Goal: Task Accomplishment & Management: Complete application form

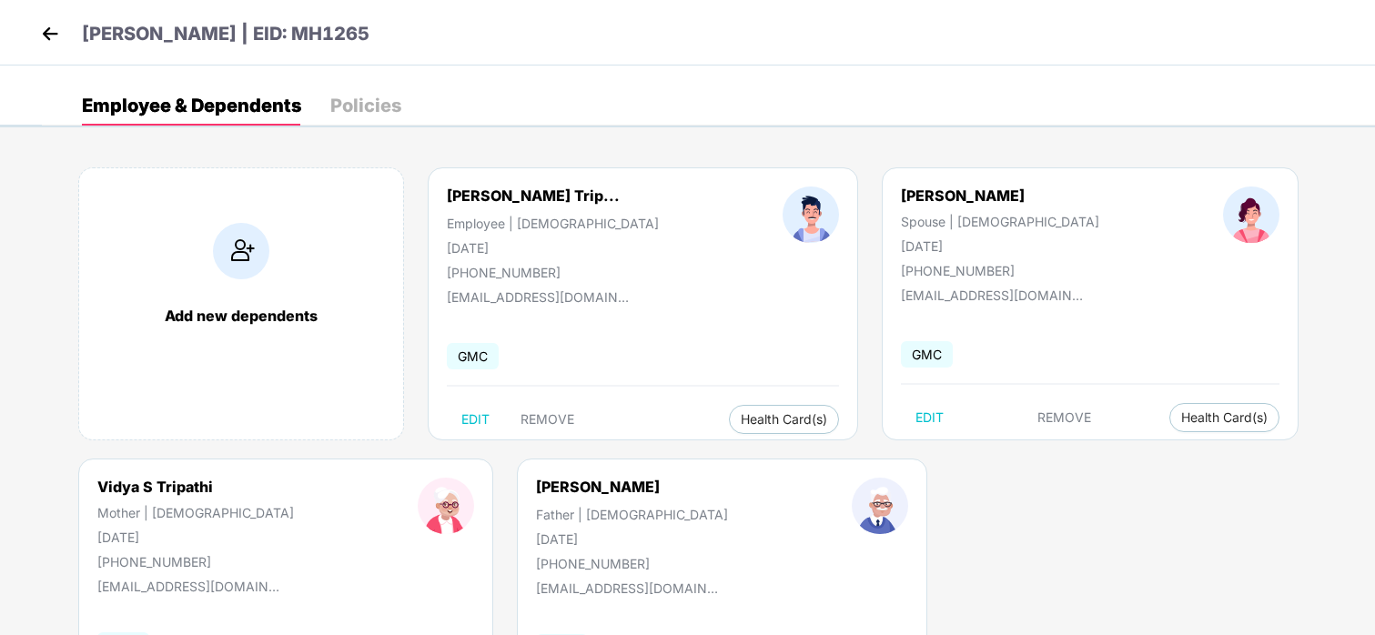
scroll to position [1, 0]
click at [42, 26] on img at bounding box center [49, 32] width 27 height 27
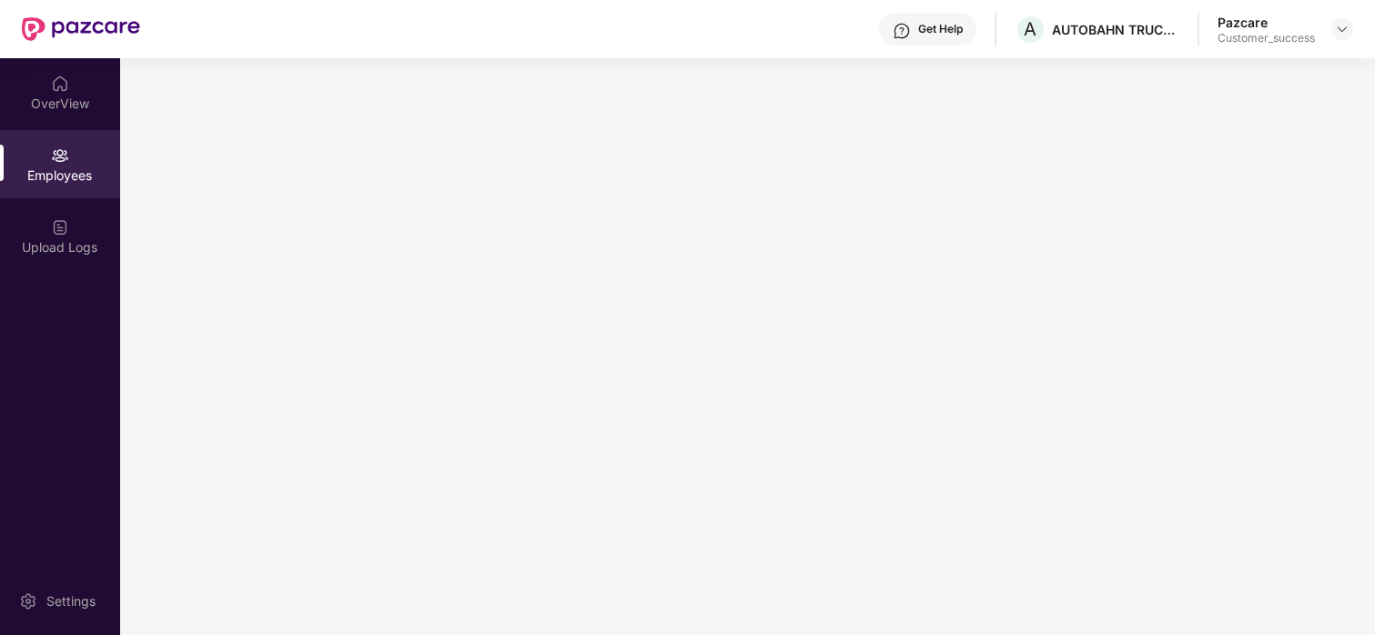
scroll to position [0, 0]
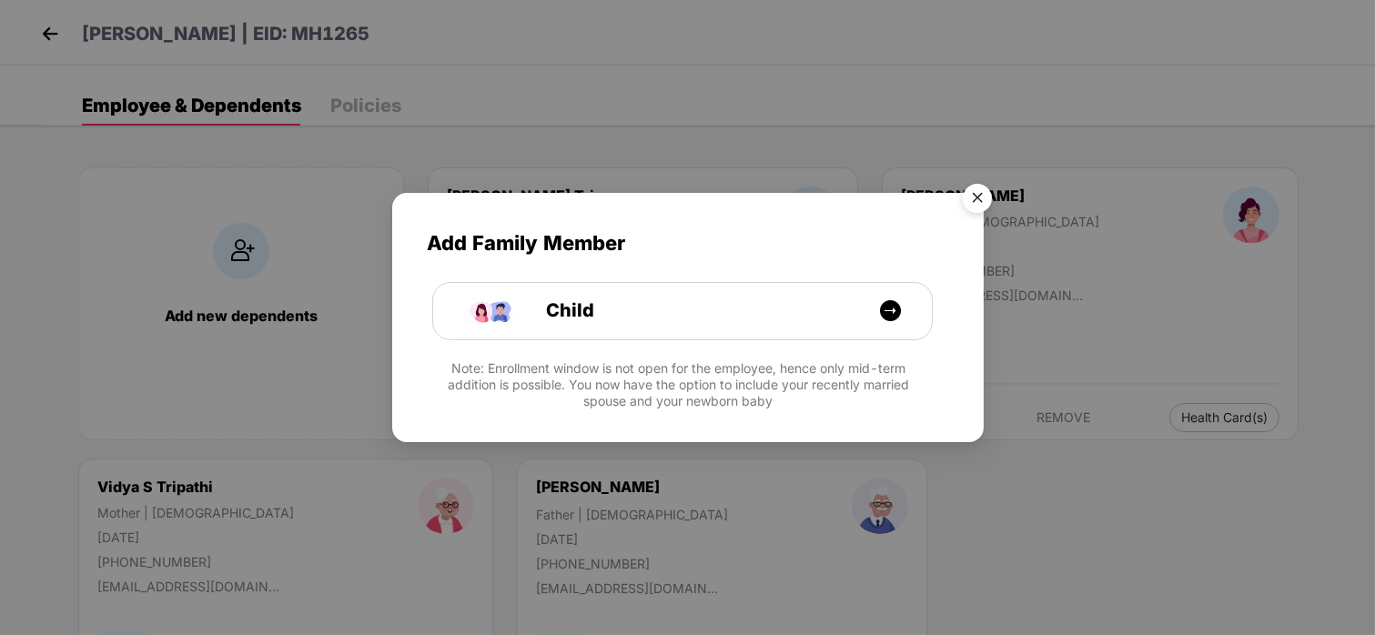
click at [972, 200] on img "Close" at bounding box center [977, 201] width 51 height 51
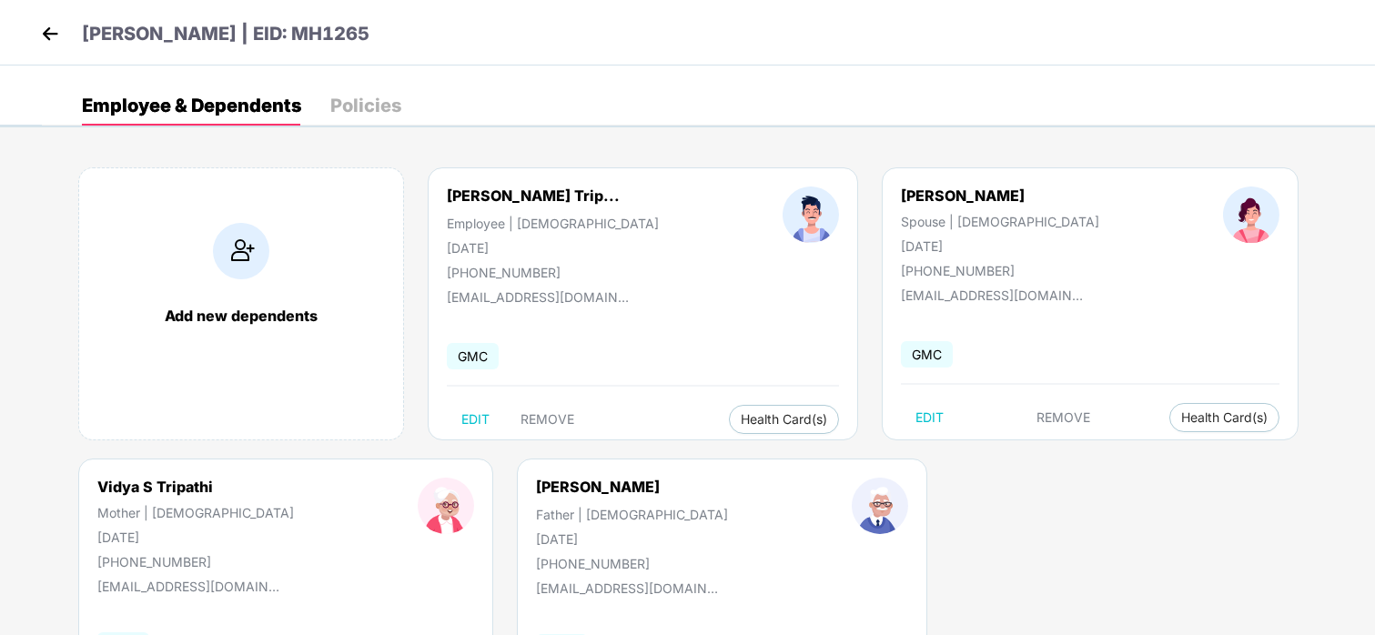
click at [40, 35] on img at bounding box center [49, 33] width 27 height 27
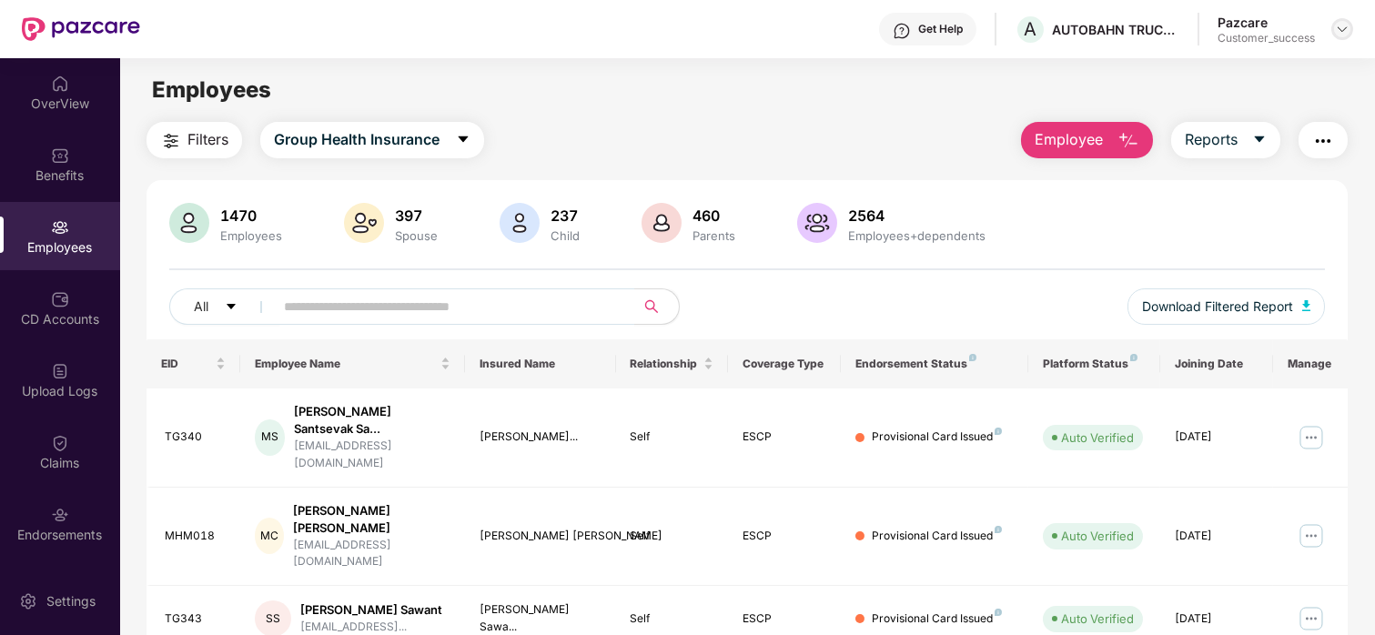
click at [1346, 30] on img at bounding box center [1342, 29] width 15 height 15
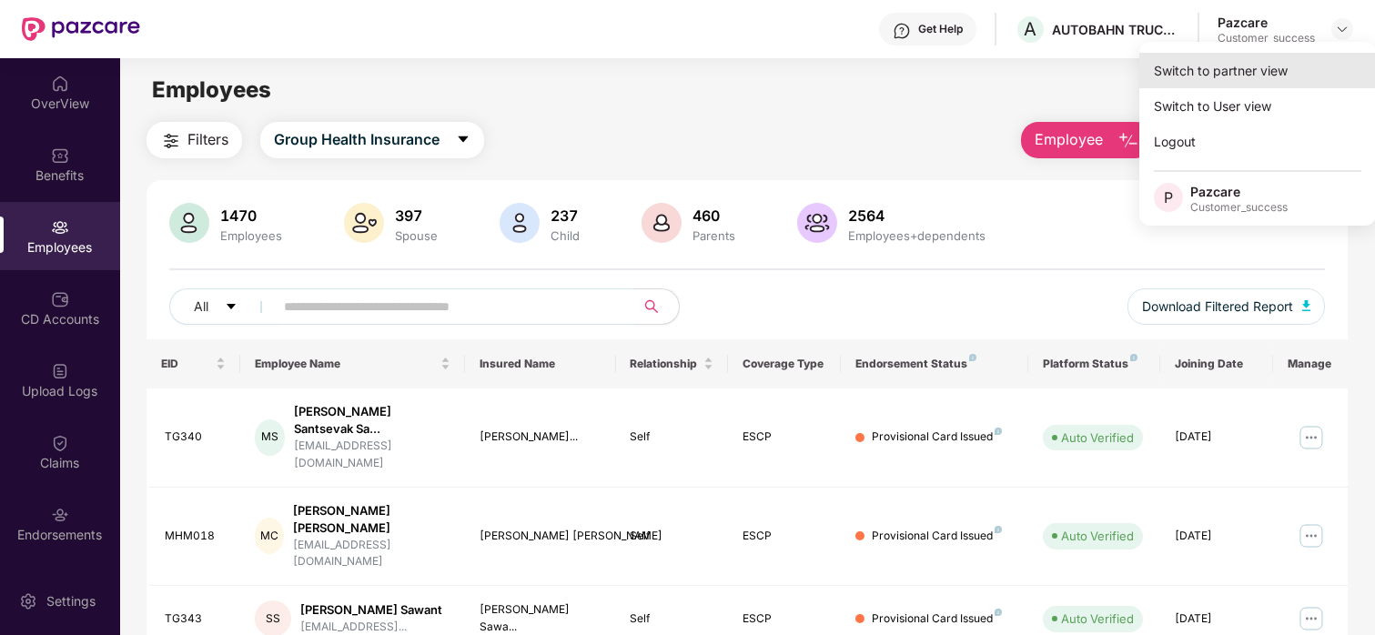
click at [1236, 61] on div "Switch to partner view" at bounding box center [1257, 70] width 237 height 35
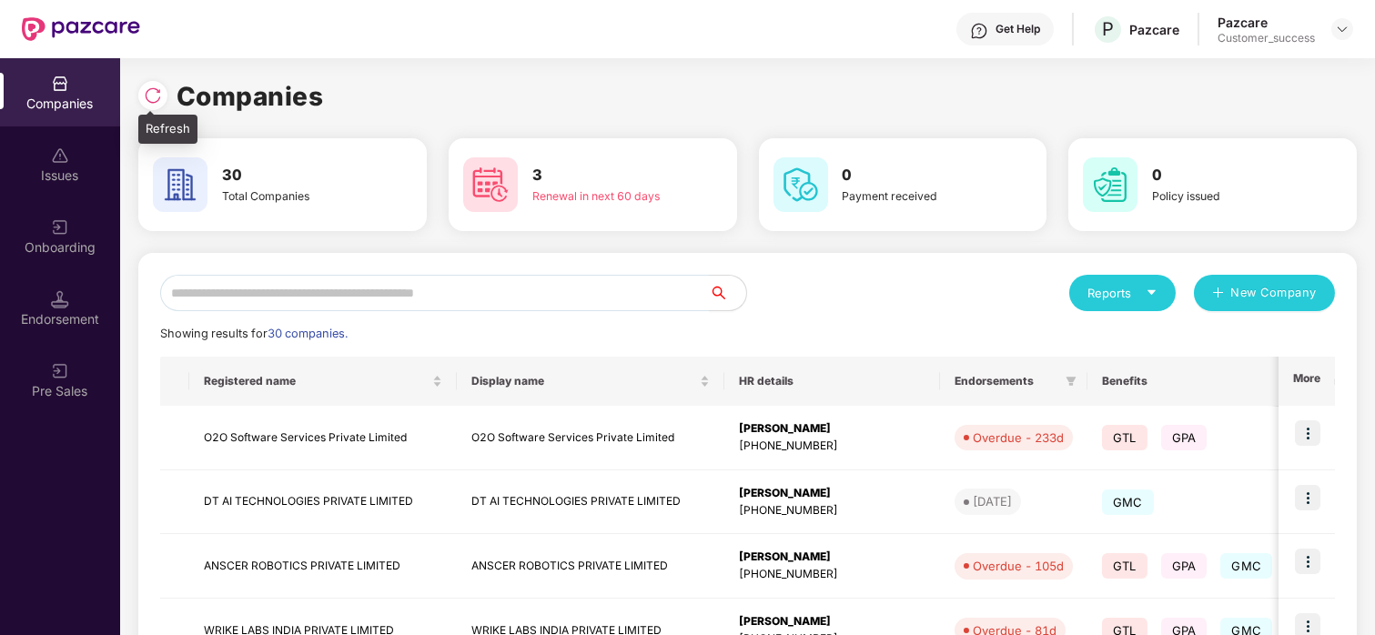
click at [156, 96] on img at bounding box center [153, 95] width 18 height 18
click at [149, 89] on img at bounding box center [153, 95] width 18 height 18
click at [156, 94] on img at bounding box center [153, 95] width 18 height 18
click at [164, 100] on div at bounding box center [152, 95] width 29 height 29
click at [343, 281] on input "text" at bounding box center [434, 293] width 549 height 36
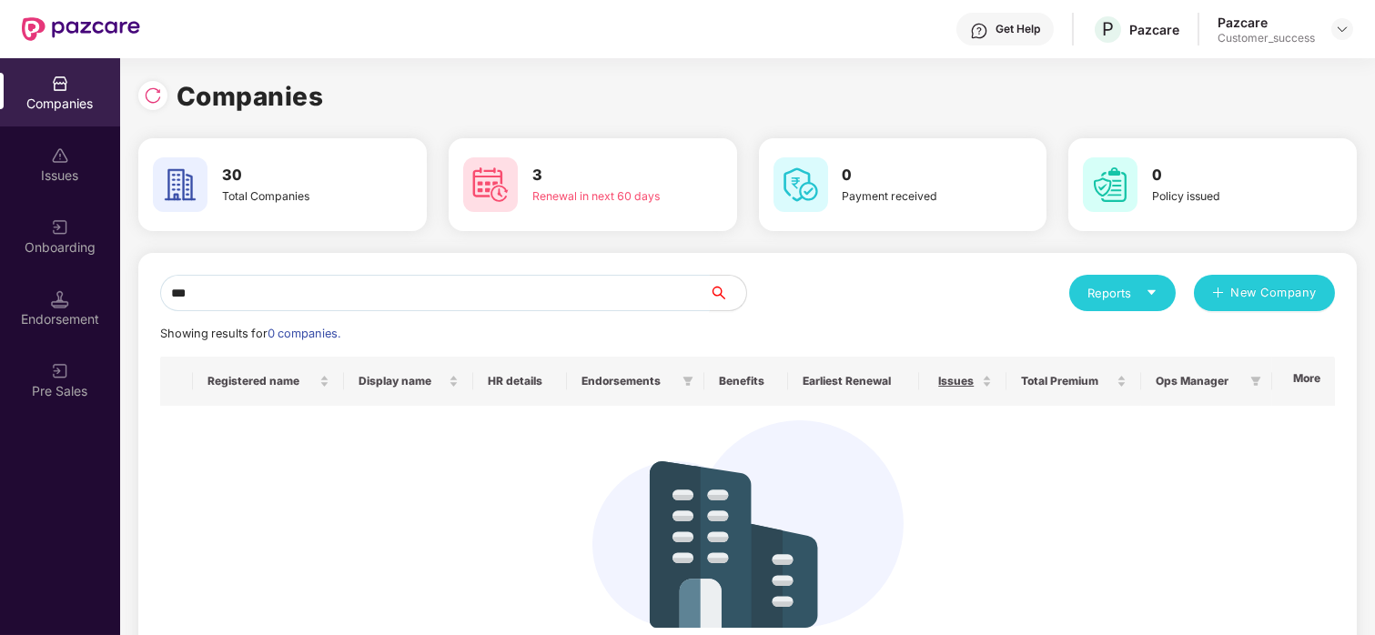
type input "***"
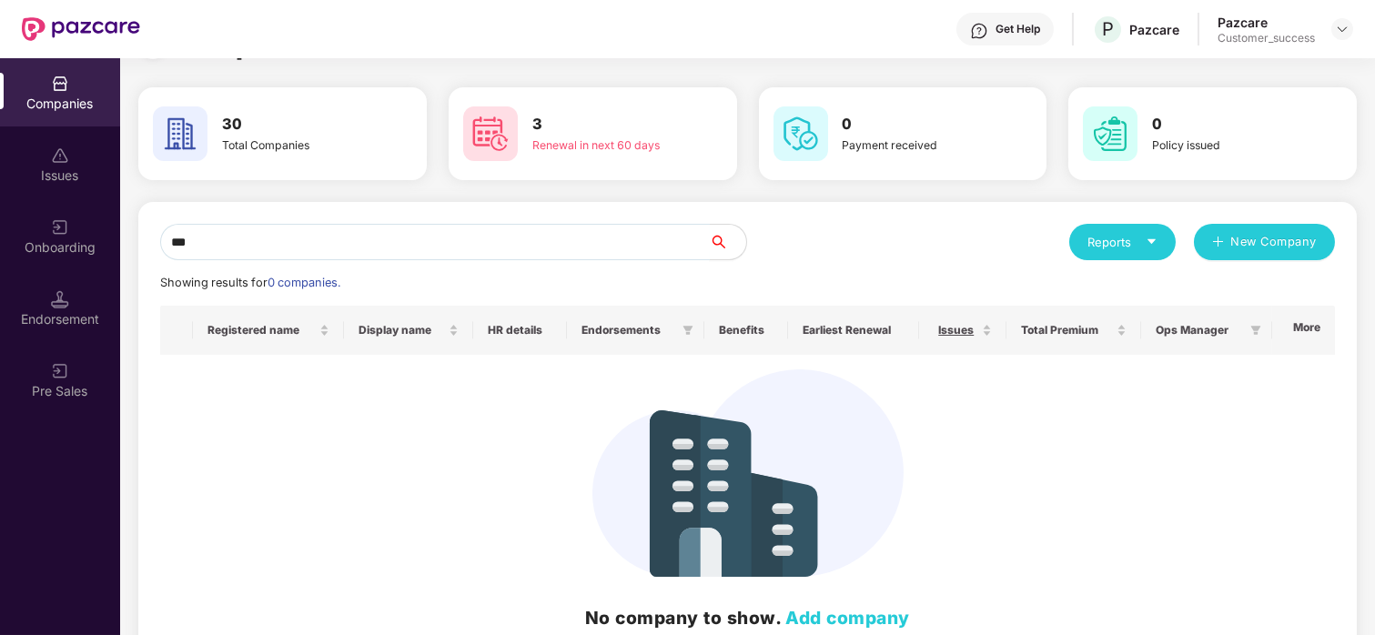
scroll to position [10, 0]
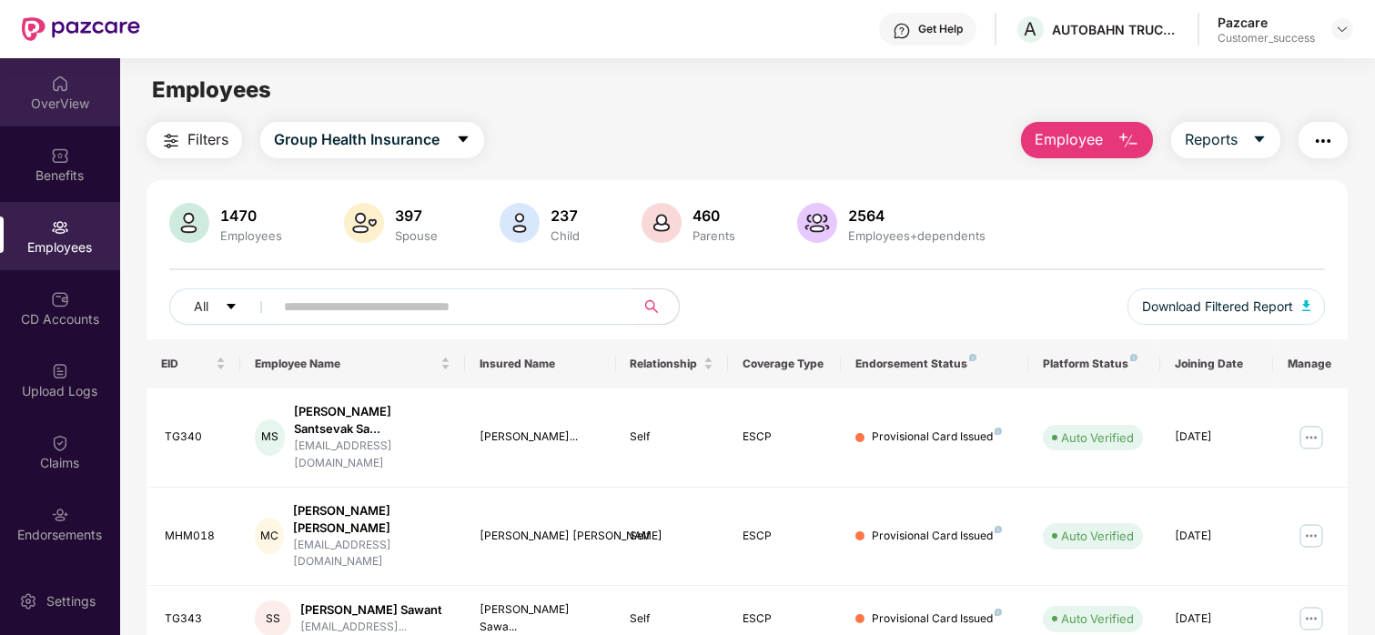
click at [70, 84] on div "OverView" at bounding box center [60, 92] width 120 height 68
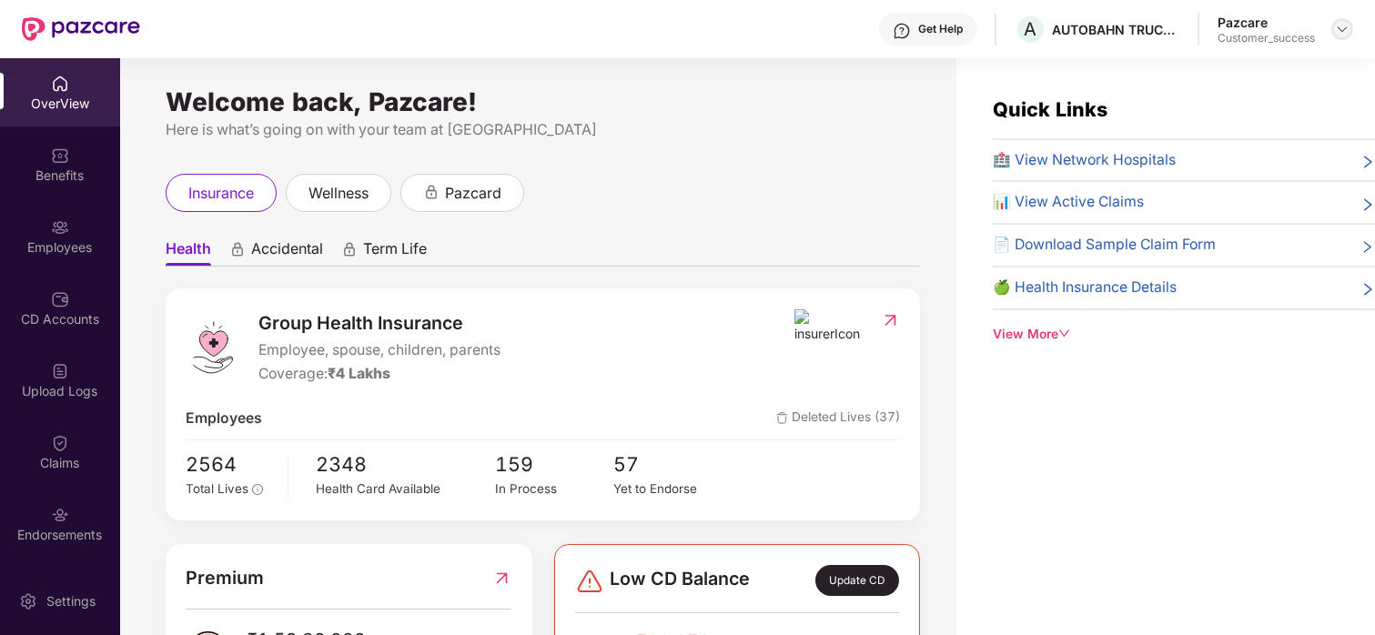
click at [1339, 25] on img at bounding box center [1342, 29] width 15 height 15
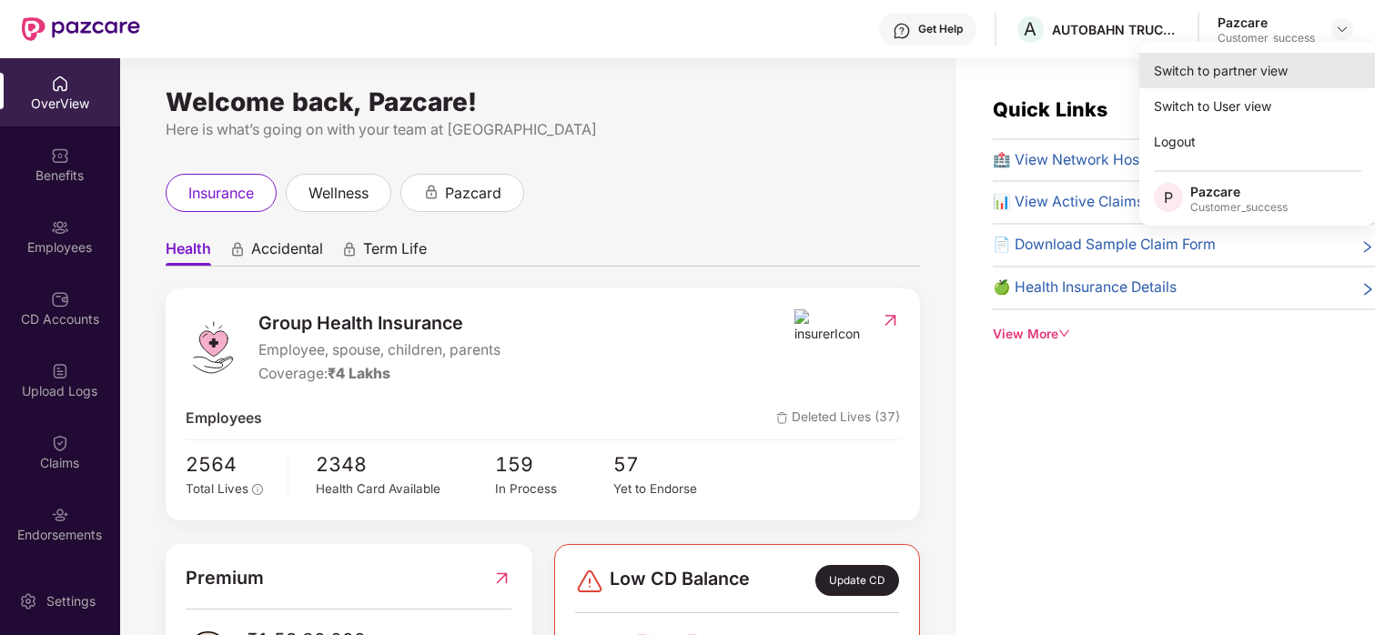
click at [1253, 61] on div "Switch to partner view" at bounding box center [1257, 70] width 237 height 35
